Goal: Find specific page/section: Find specific page/section

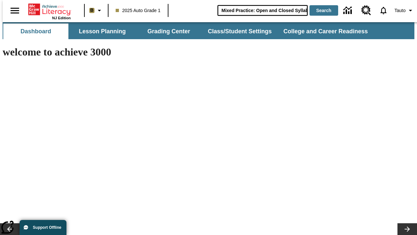
scroll to position [0, 9]
type input "Mixed Practice: Open and Closed Syllables"
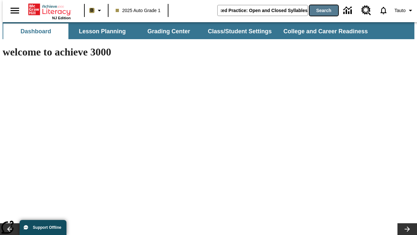
click at [320, 10] on button "Search" at bounding box center [324, 10] width 29 height 10
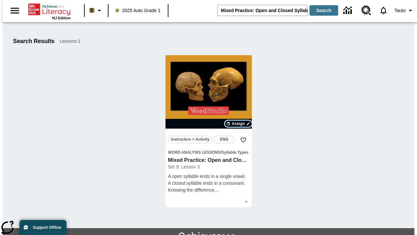
click at [239, 123] on span "Assign" at bounding box center [238, 124] width 13 height 6
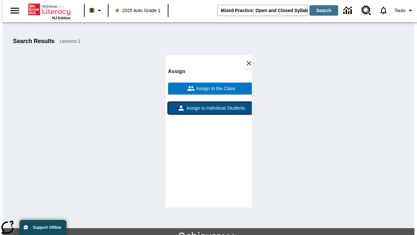
click at [209, 111] on span "Assign to Individual Students" at bounding box center [215, 108] width 60 height 7
